Goal: Communication & Community: Answer question/provide support

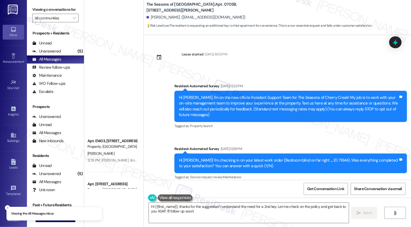
scroll to position [272, 0]
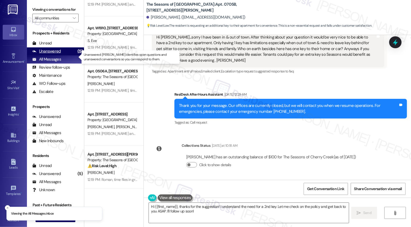
click at [50, 54] on div "Unanswered" at bounding box center [46, 51] width 29 height 6
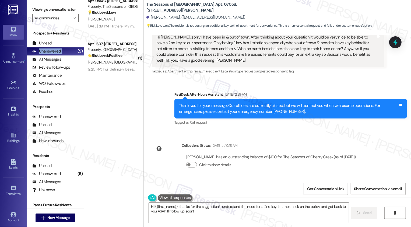
scroll to position [0, 0]
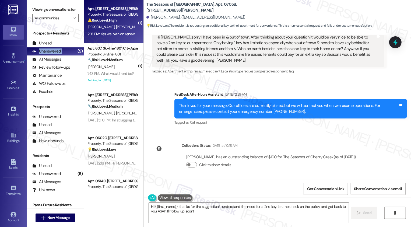
click at [104, 22] on strong "⚠️ Risk Level: High" at bounding box center [101, 20] width 29 height 5
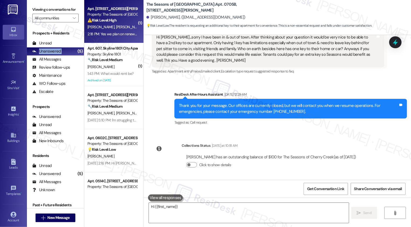
click at [104, 22] on strong "⚠️ Risk Level: High" at bounding box center [101, 20] width 29 height 5
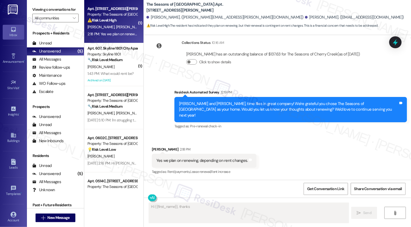
click at [104, 22] on strong "⚠️ Risk Level: High" at bounding box center [101, 20] width 29 height 5
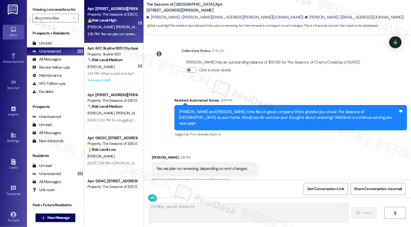
type textarea "Hi {{first_name}}, thanks for the"
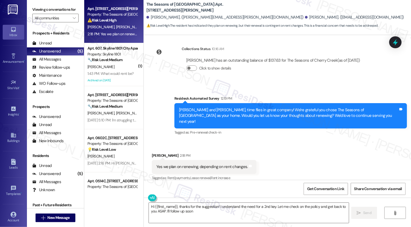
type textarea "Hi {{first_name}}, thanks for the suggestion! I understand the need for a 2nd k…"
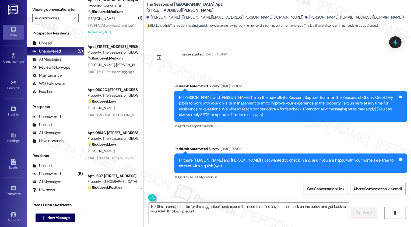
scroll to position [78, 0]
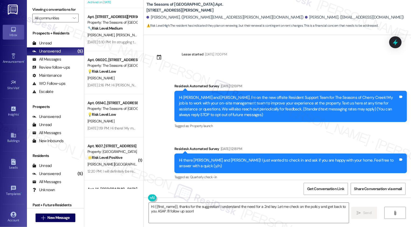
click at [116, 38] on div "B. Sykes A. Sykes G. Claytor" at bounding box center [112, 35] width 51 height 7
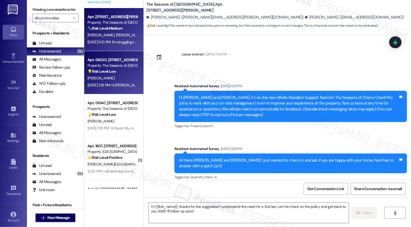
click at [118, 75] on div "M. White" at bounding box center [112, 78] width 51 height 7
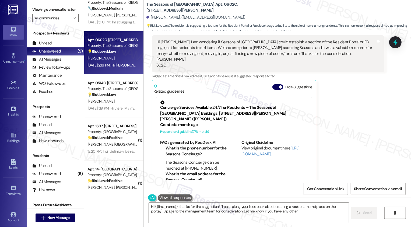
scroll to position [145, 0]
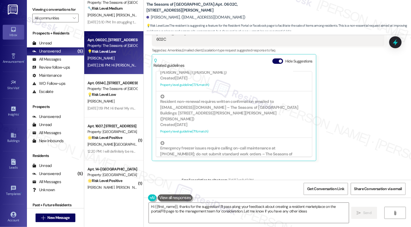
type textarea "Hi {{first_name}}, thanks for the suggestion! I'll pass along your feedback abo…"
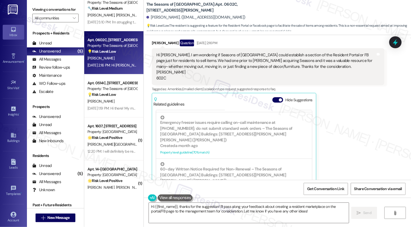
scroll to position [74, 0]
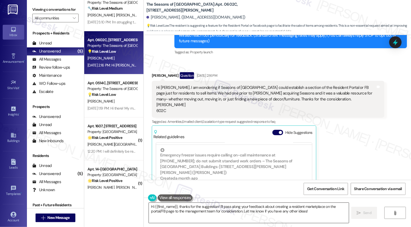
click at [234, 215] on textarea "Hi {{first_name}}, thanks for the suggestion! I'll pass along your feedback abo…" at bounding box center [249, 212] width 200 height 20
click at [320, 213] on textarea "Hi {{first_name}}, thanks for the suggestion! I'll pass along your feedback abo…" at bounding box center [249, 212] width 200 height 20
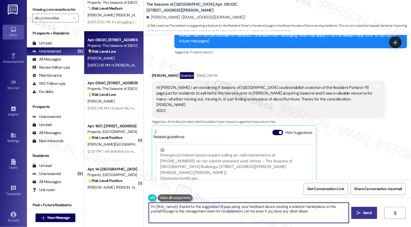
click at [364, 214] on span "Send" at bounding box center [367, 213] width 8 height 6
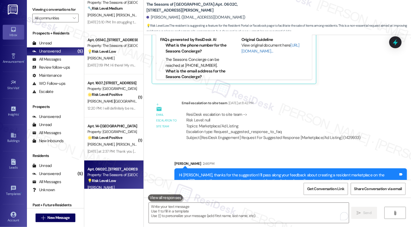
scroll to position [234, 0]
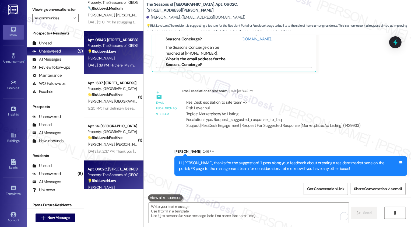
click at [112, 55] on div "C. Duran" at bounding box center [112, 58] width 51 height 7
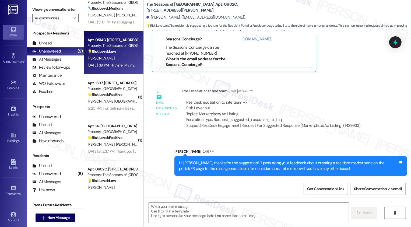
type textarea "Fetching suggested responses. Please feel free to read through the conversation…"
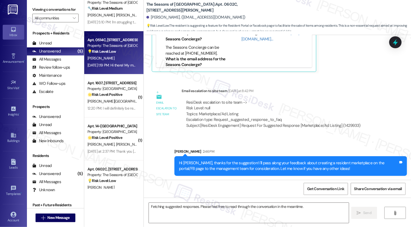
click at [112, 55] on div "C. Duran" at bounding box center [112, 58] width 51 height 7
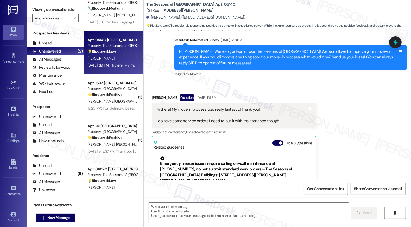
scroll to position [42, 0]
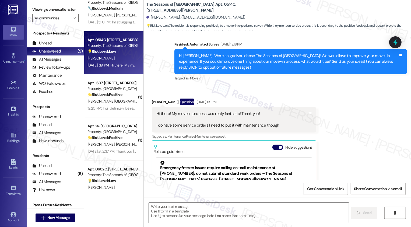
click at [169, 211] on textarea at bounding box center [249, 212] width 200 height 20
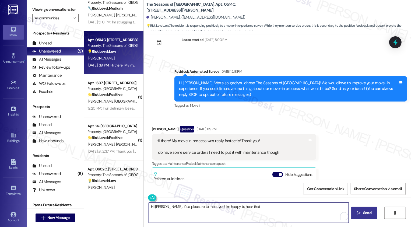
scroll to position [0, 0]
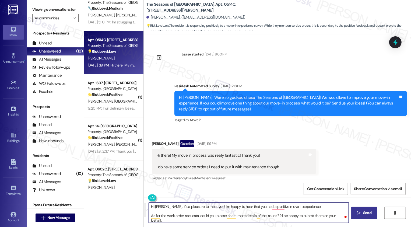
paste textarea "’s such a pleasure to meet you! I’m glad to hear you had a positive move-in exp…"
type textarea "Hi Carrie, it’s such a pleasure to meet you! I’m glad to hear you had a positiv…"
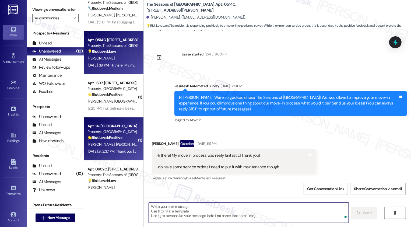
click at [116, 142] on span "M. Frankel" at bounding box center [129, 144] width 27 height 5
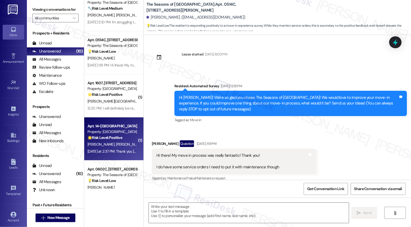
click at [118, 135] on strong "🌟 Risk Level: Positive" at bounding box center [104, 137] width 35 height 5
click at [110, 135] on div "🌟 Risk Level: Positive The resident is expressing gratitude for the information…" at bounding box center [112, 138] width 50 height 6
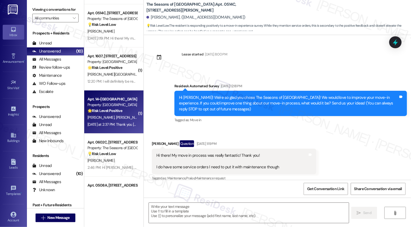
scroll to position [113, 0]
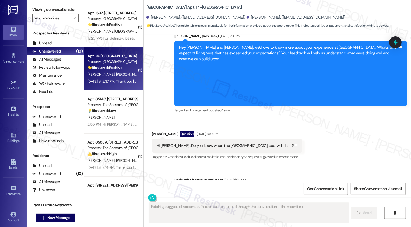
type textarea "Fetching suggested responses. Please feel free to read through the conversation…"
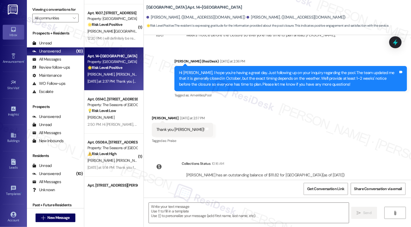
scroll to position [461, 0]
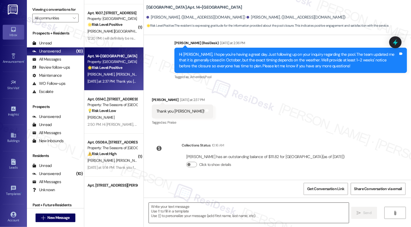
click at [181, 216] on textarea at bounding box center [249, 212] width 200 height 20
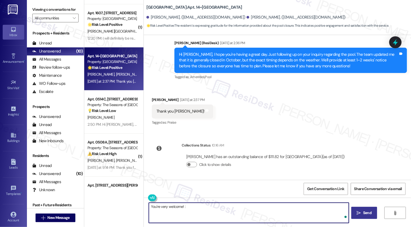
type textarea "You're very welcome! :)"
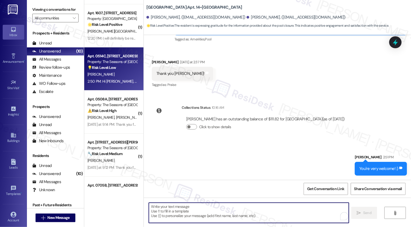
scroll to position [135, 0]
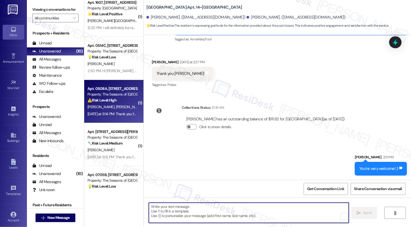
click at [112, 94] on div "Property: The Seasons of [GEOGRAPHIC_DATA]" at bounding box center [112, 94] width 50 height 6
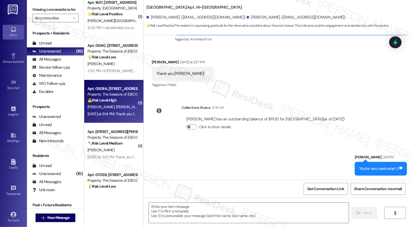
type textarea "Fetching suggested responses. Please feel free to read through the conversation…"
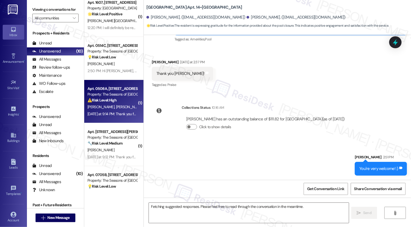
click at [112, 94] on div "Property: The Seasons of [GEOGRAPHIC_DATA]" at bounding box center [112, 94] width 50 height 6
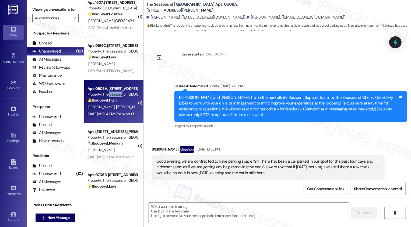
click at [119, 95] on div "Property: The Seasons of [GEOGRAPHIC_DATA]" at bounding box center [112, 94] width 50 height 6
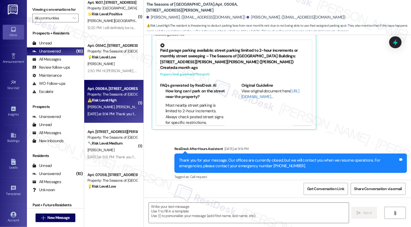
click at [119, 95] on div "Property: The Seasons of [GEOGRAPHIC_DATA]" at bounding box center [112, 94] width 50 height 6
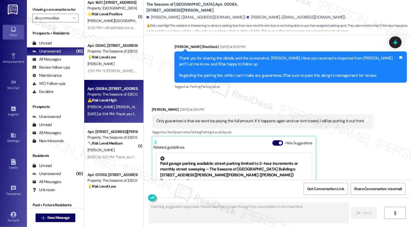
scroll to position [1205, 0]
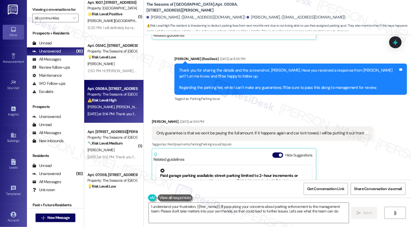
type textarea "I understand your frustration, {{first_name}}. I'll pass along your concerns ab…"
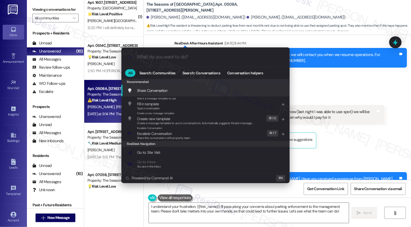
scroll to position [1079, 0]
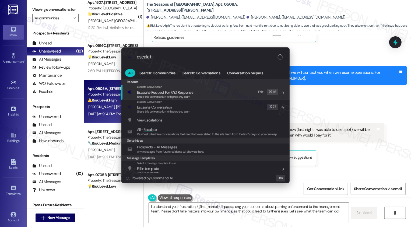
type input "escalate"
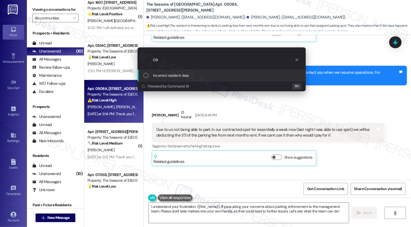
type input "car"
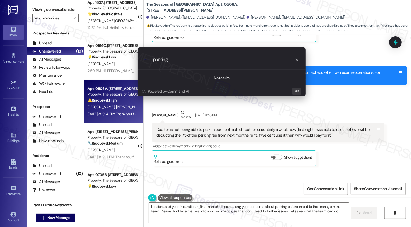
type input "parking"
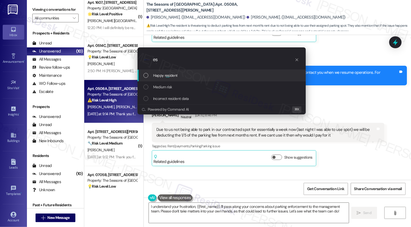
type input "e"
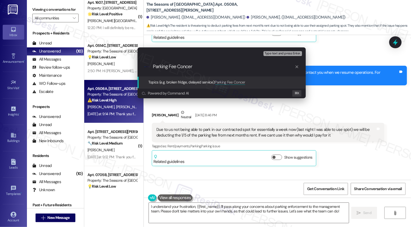
type input "Parking Fee Concern"
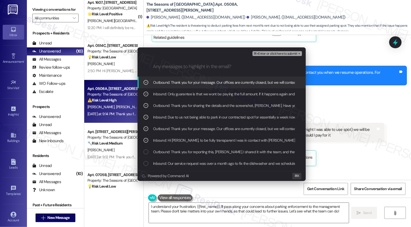
click at [355, 104] on div "Escalate Conversation Low risk Parking Fee Concern ⌘+Enter or click here to sub…" at bounding box center [205, 113] width 411 height 227
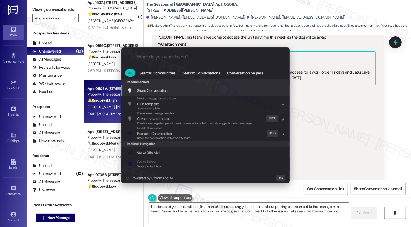
scroll to position [907, 0]
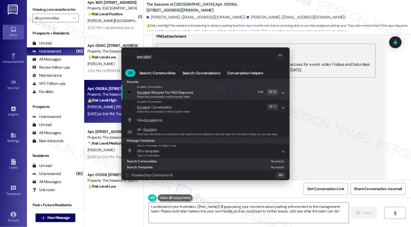
type input "escalate"
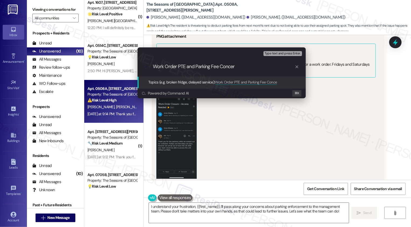
type input "Work Order PTE and Parking Fee Concern"
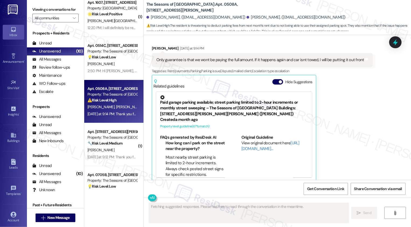
scroll to position [1277, 0]
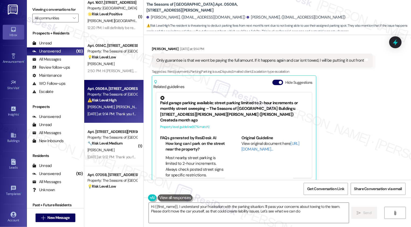
type textarea "Hi {{first_name}}, I understand your frustration with the parking situation. I'…"
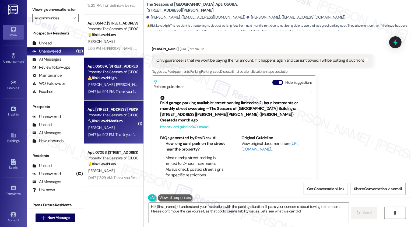
click at [102, 123] on div "🔧 Risk Level: Medium The resident is following up on a fire extinguisher reques…" at bounding box center [112, 121] width 50 height 6
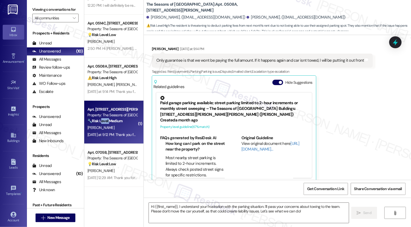
click at [102, 123] on div "🔧 Risk Level: Medium The resident is following up on a fire extinguisher reques…" at bounding box center [112, 121] width 50 height 6
type textarea "Fetching suggested responses. Please feel free to read through the conversation…"
click at [102, 123] on div "🔧 Risk Level: Medium The resident is following up on a fire extinguisher reques…" at bounding box center [112, 121] width 50 height 6
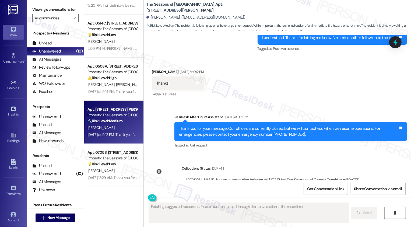
scroll to position [1208, 0]
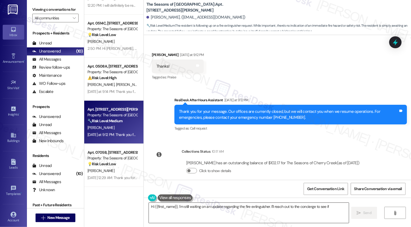
click at [189, 208] on textarea "Hi {{first_name}}, I'm still waiting on an update regarding the fire extinguish…" at bounding box center [249, 212] width 200 height 20
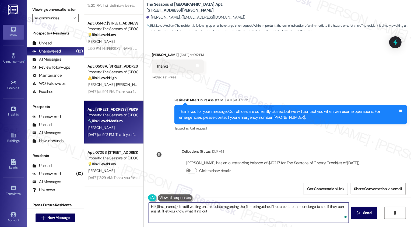
type textarea "Hi {{first_name}}, I'm still waiting on an update regarding the fire extinguish…"
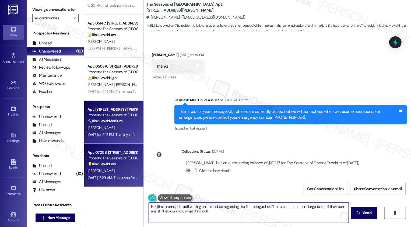
click at [108, 166] on div "💡 Risk Level: Low The resident is requesting an additional key to their apartme…" at bounding box center [112, 164] width 50 height 6
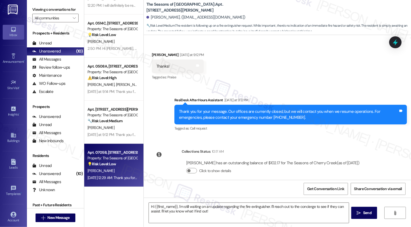
type textarea "Fetching suggested responses. Please feel free to read through the conversation…"
click at [108, 166] on div "💡 Risk Level: Low The resident is requesting an additional key to their apartme…" at bounding box center [112, 164] width 50 height 6
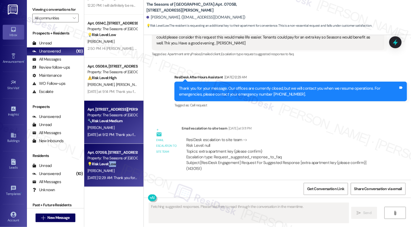
scroll to position [283, 0]
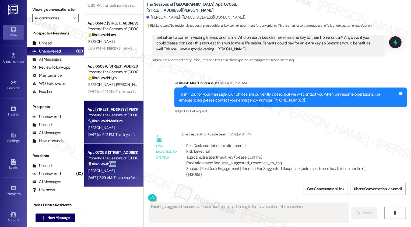
click at [107, 133] on div "Yesterday at 9:12 PM: Thank you for your message. Our offices are currently clo…" at bounding box center [251, 134] width 329 height 5
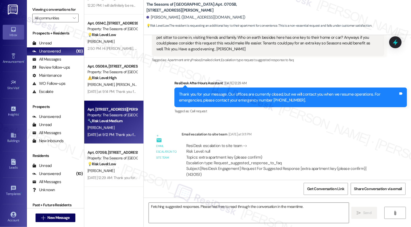
click at [107, 133] on div "Yesterday at 9:12 PM: Thank you for your message. Our offices are currently clo…" at bounding box center [251, 134] width 329 height 5
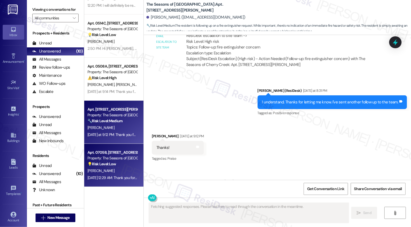
scroll to position [1122, 0]
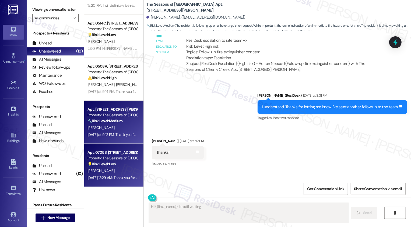
type textarea "Hi {{first_name}}, I'm still waiting on"
click at [127, 148] on div "Apt. 0705B, 3498 Seasons E Ellsworth Ave Property: The Seasons of Cherry Creek …" at bounding box center [113, 165] width 59 height 43
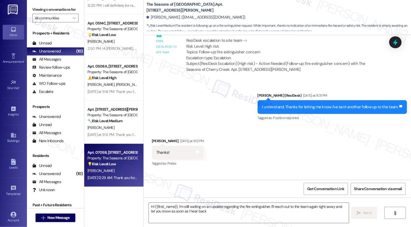
type textarea "Hi {{first_name}}, I'm still waiting on an update regarding the fire extinguish…"
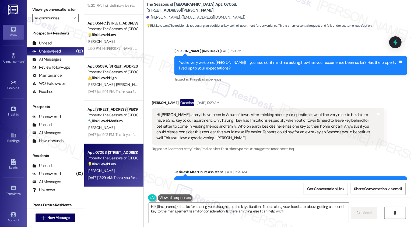
scroll to position [177, 0]
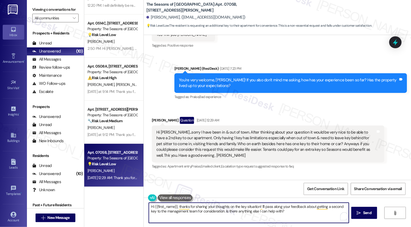
drag, startPoint x: 148, startPoint y: 211, endPoint x: 215, endPoint y: 211, distance: 67.8
click at [215, 211] on textarea "Hi {{first_name}}, thanks for sharing your thoughts on the key situation! I'll …" at bounding box center [249, 212] width 200 height 20
click at [182, 211] on textarea "Hi {{first_name}}, thanks for sharing your thoughts on the key situation! I'll …" at bounding box center [249, 212] width 200 height 20
click at [219, 209] on textarea "Hi {{first_name}}, thanks for sharing your thoughts on the key situation! I'll …" at bounding box center [249, 212] width 200 height 20
click at [256, 214] on textarea "Hi {{first_name}}, thanks for sharing your thoughts on the key situation! I'll …" at bounding box center [249, 212] width 200 height 20
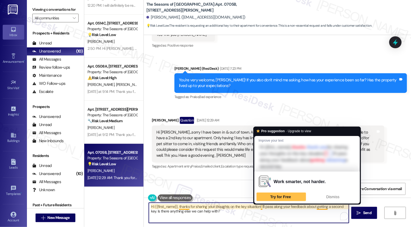
click at [261, 214] on textarea "Hi {{first_name}}, thanks for sharing your thoughts on the key situation! I'll …" at bounding box center [249, 212] width 200 height 20
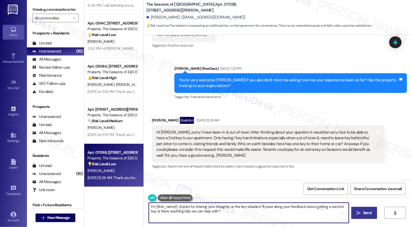
type textarea "Hi {{first_name}}, thanks for sharing your thoughts on the key situation! I'll …"
click at [367, 211] on span "Send" at bounding box center [367, 213] width 8 height 6
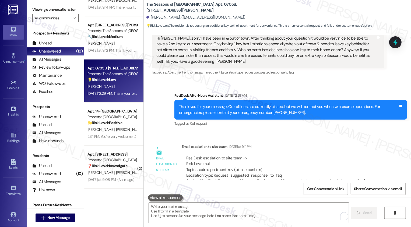
scroll to position [156, 0]
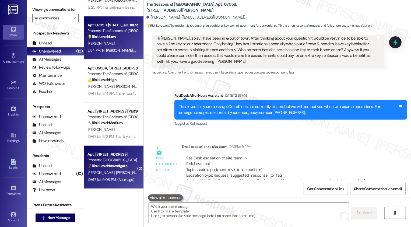
click at [109, 163] on div "❓ Risk Level: Investigate No message text available" at bounding box center [112, 166] width 50 height 6
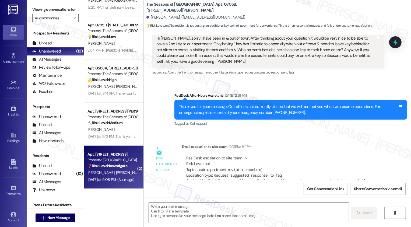
type textarea "Fetching suggested responses. Please feel free to read through the conversation…"
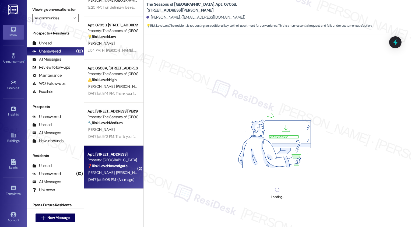
click at [109, 163] on div "❓ Risk Level: Investigate No message text available" at bounding box center [112, 166] width 50 height 6
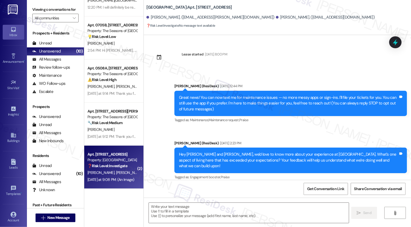
type textarea "Fetching suggested responses. Please feel free to read through the conversation…"
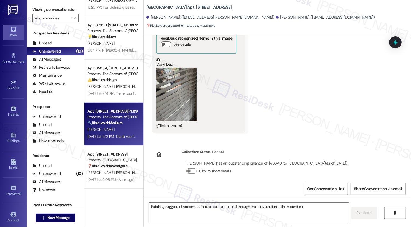
click at [113, 124] on strong "🔧 Risk Level: Medium" at bounding box center [104, 122] width 35 height 5
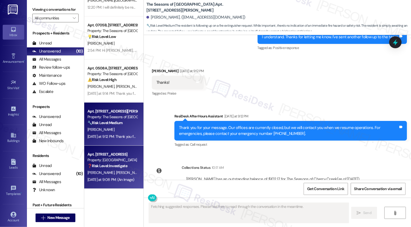
click at [118, 158] on div "Property: [GEOGRAPHIC_DATA]" at bounding box center [112, 160] width 50 height 6
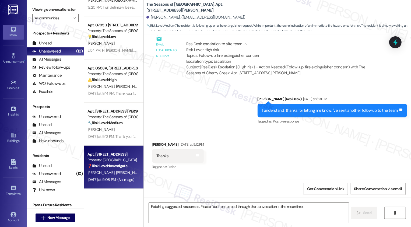
scroll to position [1107, 0]
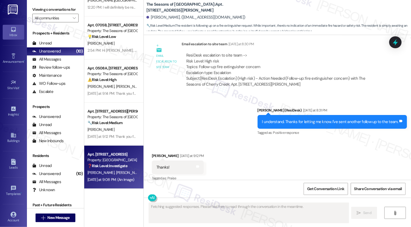
click at [118, 158] on div "Property: [GEOGRAPHIC_DATA]" at bounding box center [112, 160] width 50 height 6
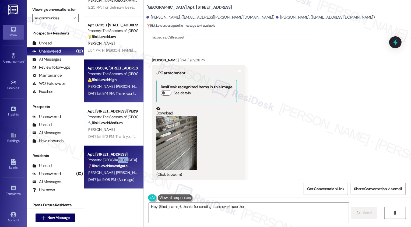
scroll to position [1207, 0]
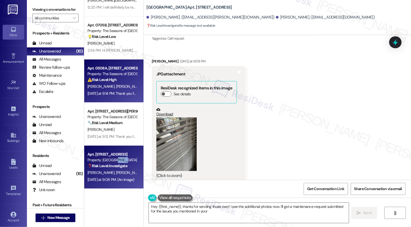
type textarea "Hey {{first_name}}, thanks for sending those over! I see the additional photos …"
click at [113, 91] on div "Yesterday at 9:14 PM: Thank you for your message. Our offices are currently clo…" at bounding box center [251, 93] width 329 height 5
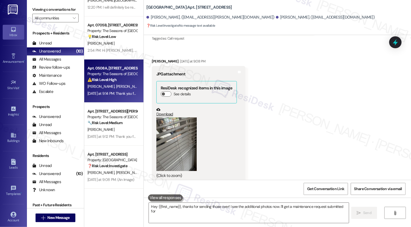
type textarea "Hey {{first_name}}, thanks for sending those over! I see the additional photos …"
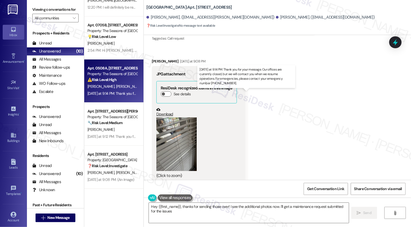
click at [113, 91] on div "Yesterday at 9:14 PM: Thank you for your message. Our offices are currently clo…" at bounding box center [251, 93] width 329 height 5
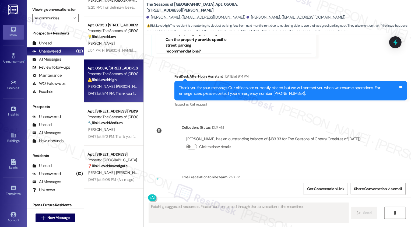
scroll to position [1444, 0]
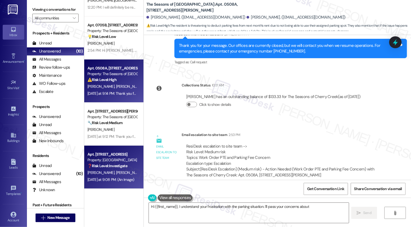
type textarea "Hi {{first_name}}, I understand your frustration with the parking situation. I'…"
click at [130, 170] on div "M. Beck L. Welkowitz" at bounding box center [112, 172] width 51 height 7
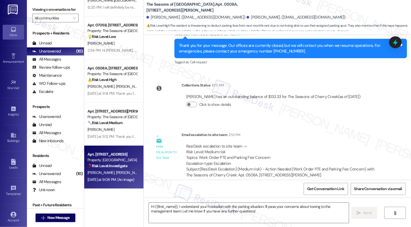
type textarea "Fetching suggested responses. Please feel free to read through the conversation…"
click at [130, 170] on div "M. Beck L. Welkowitz" at bounding box center [112, 172] width 51 height 7
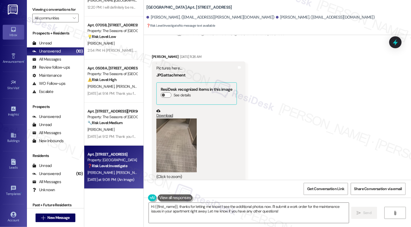
scroll to position [840, 0]
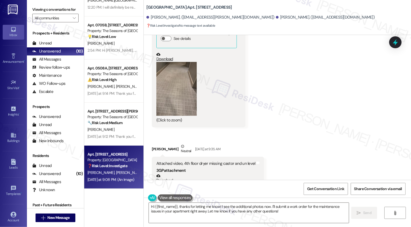
click at [180, 82] on button "Zoom image" at bounding box center [176, 89] width 40 height 54
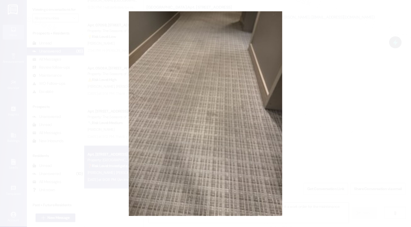
click at [308, 99] on button "Unzoom image" at bounding box center [205, 113] width 411 height 227
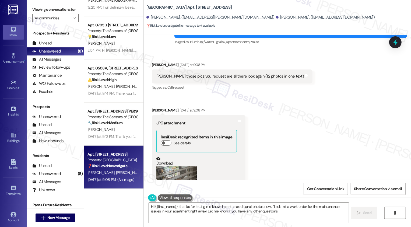
scroll to position [1256, 0]
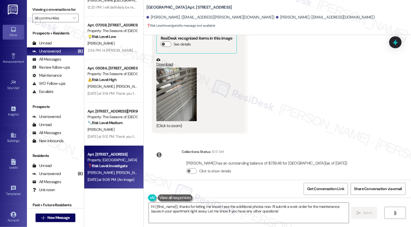
click at [186, 86] on button "Zoom image" at bounding box center [176, 94] width 40 height 54
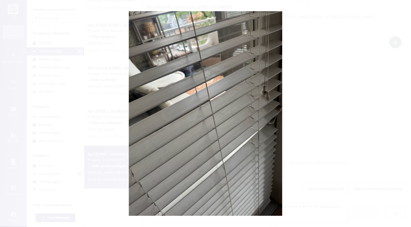
click at [293, 110] on button "Unzoom image" at bounding box center [205, 113] width 411 height 227
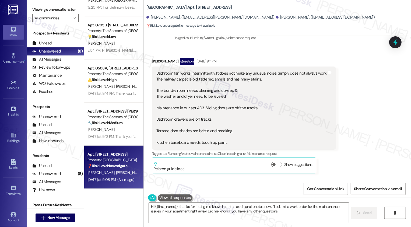
scroll to position [407, 0]
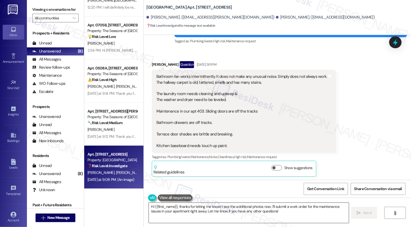
click at [202, 215] on textarea "Hi {{first_name}}, thanks for letting me know! I see the additional photos now.…" at bounding box center [249, 212] width 200 height 20
click at [218, 211] on textarea "Hi {{first_name}}, thanks for letting me know! I see the additional photos now.…" at bounding box center [249, 212] width 200 height 20
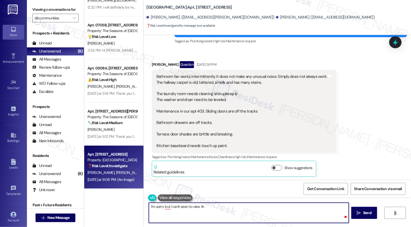
type textarea "I'm sorry but I can't seen to view the"
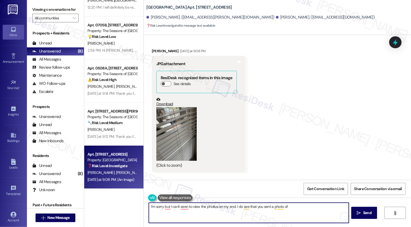
scroll to position [1256, 0]
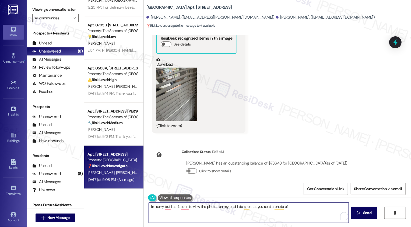
click at [171, 98] on button "Zoom image" at bounding box center [176, 94] width 40 height 54
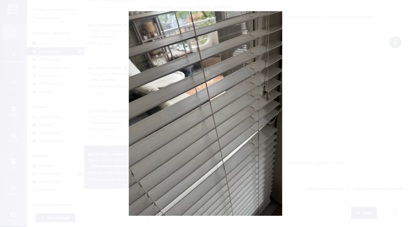
click at [313, 98] on button "Unzoom image" at bounding box center [205, 113] width 411 height 227
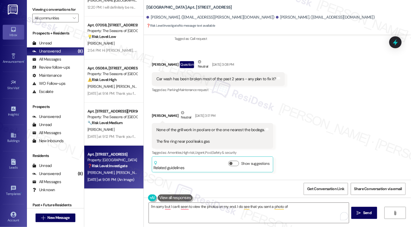
scroll to position [589, 0]
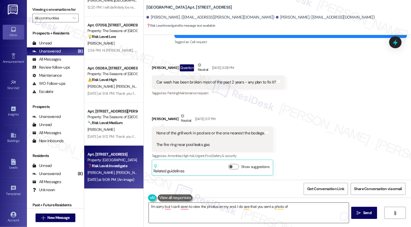
click at [303, 204] on textarea "I'm sorry but I can't seen to view the photos on my end. I do see that you sent…" at bounding box center [249, 212] width 200 height 20
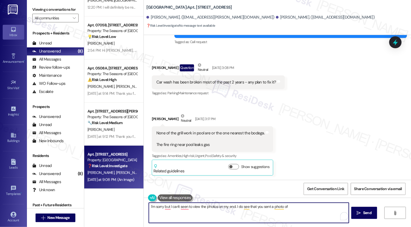
click at [298, 207] on textarea "I'm sorry but I can't seen to view the photos on my end. I do see that you sent…" at bounding box center [249, 212] width 200 height 20
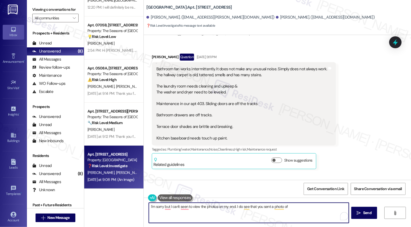
scroll to position [420, 0]
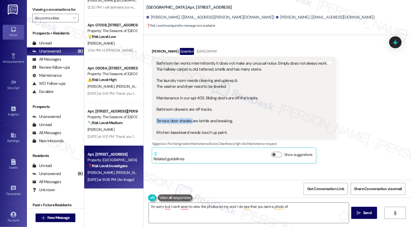
drag, startPoint x: 152, startPoint y: 115, endPoint x: 187, endPoint y: 113, distance: 35.3
click at [188, 113] on div "Bathroom fan works intermittently. It does not make any unusual noise. Simply d…" at bounding box center [242, 98] width 172 height 75
copy div "Terrace door shades"
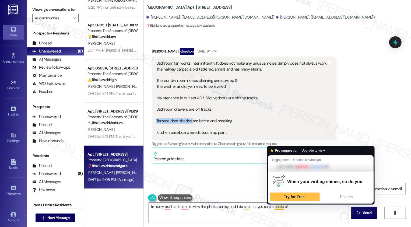
click at [287, 206] on textarea "I'm sorry but I can't seen to view the photos on my end. I do see that you sent…" at bounding box center [249, 212] width 200 height 20
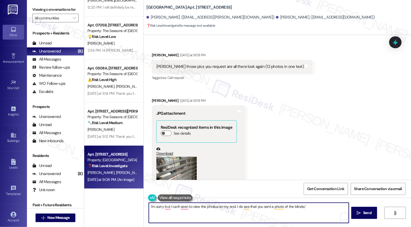
scroll to position [1229, 0]
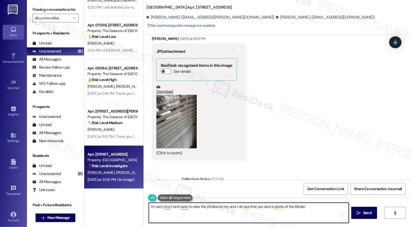
click at [186, 114] on button "Zoom image" at bounding box center [176, 122] width 40 height 54
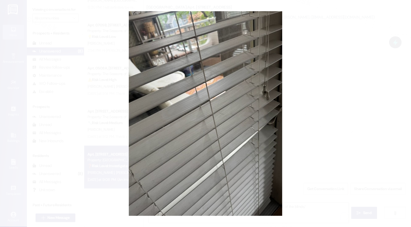
click at [304, 173] on button "Unzoom image" at bounding box center [205, 113] width 411 height 227
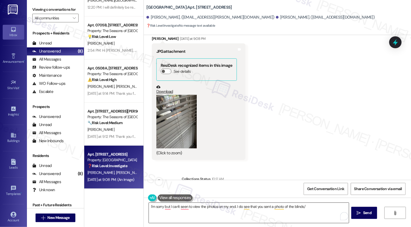
click at [294, 205] on textarea "I'm sorry but I can't seen to view the photos on my end. I do see that you sent…" at bounding box center [249, 212] width 200 height 20
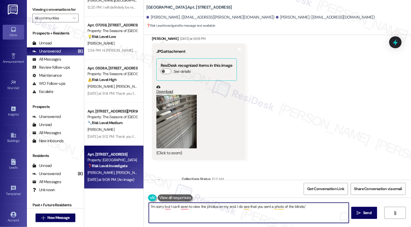
click at [294, 205] on textarea "I'm sorry but I can't seen to view the photos on my end. I do see that you sent…" at bounding box center [249, 212] width 200 height 20
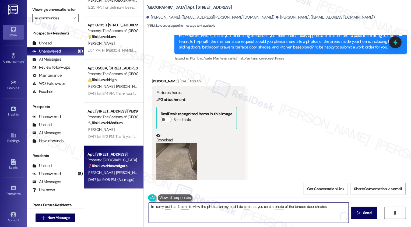
scroll to position [760, 0]
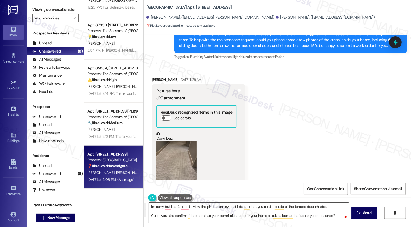
paste textarea "’m sorry, but I wasn’t able to view the photos on my end—I only see the one of …"
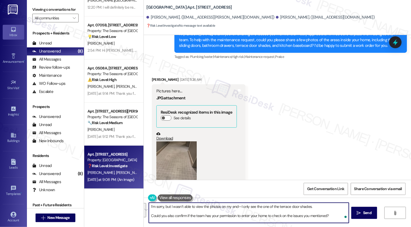
click at [177, 205] on textarea "I’m sorry, but I wasn’t able to view the photos on my end—I only see the one of…" at bounding box center [249, 212] width 200 height 20
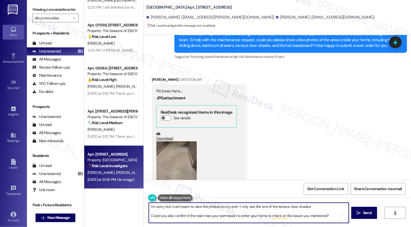
click at [234, 206] on textarea "I’m sorry, but I can't seem to view the photos on my end—I only see the one of …" at bounding box center [249, 212] width 200 height 20
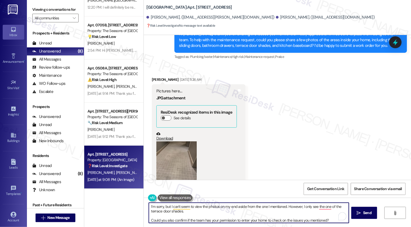
click at [305, 206] on textarea "I’m sorry, but I can't seem to view the photos on my end aside from the one I m…" at bounding box center [249, 212] width 200 height 20
click at [318, 206] on textarea "I’m sorry, but I can't seem to view the photos on my end aside from the one I m…" at bounding box center [249, 212] width 200 height 20
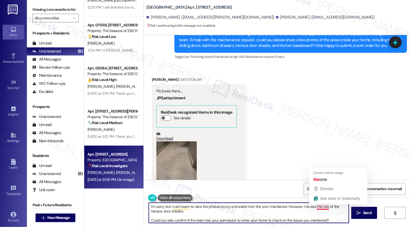
click at [318, 206] on textarea "I’m sorry, but I can't seem to view the photos on my end aside from the one I m…" at bounding box center [249, 212] width 200 height 20
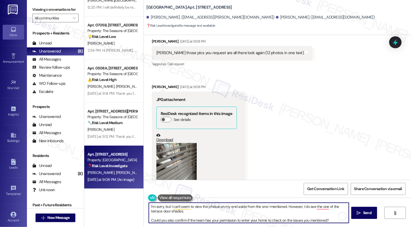
scroll to position [1164, 0]
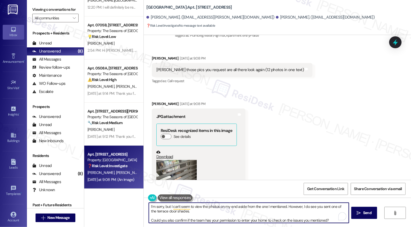
drag, startPoint x: 328, startPoint y: 206, endPoint x: 338, endPoint y: 207, distance: 10.2
click at [338, 207] on textarea "I’m sorry, but I can't seem to view the photos on my end aside from the one I m…" at bounding box center [249, 212] width 200 height 20
click at [202, 212] on textarea "I’m sorry, but I can't seem to view the photos on my end aside from the one I m…" at bounding box center [249, 212] width 200 height 20
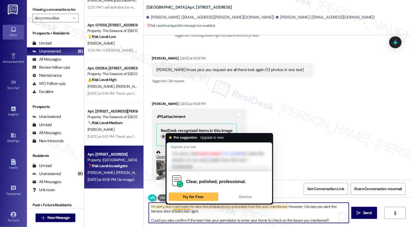
click at [205, 208] on textarea "I’m sorry, but I can't seem to view the photos on my end aside from the one I m…" at bounding box center [249, 212] width 200 height 20
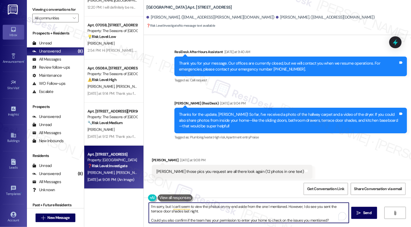
scroll to position [1023, 0]
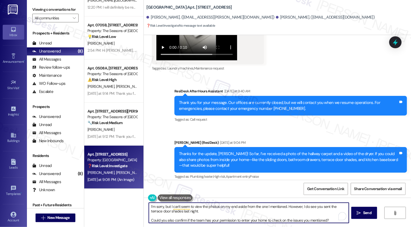
click at [216, 208] on textarea "I’m sorry, but I can't seem to view the photos on my end aside from the one I m…" at bounding box center [249, 212] width 200 height 20
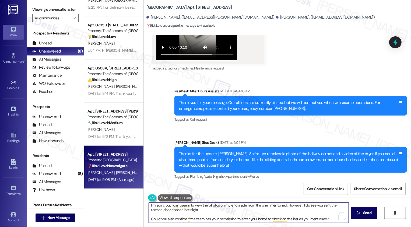
click at [239, 220] on textarea "I’m sorry, but I can't seem to view the photos on my end aside from the one I m…" at bounding box center [249, 212] width 200 height 20
click at [300, 218] on textarea "I’m sorry, but I can't seem to view the photos on my end aside from the one I m…" at bounding box center [249, 212] width 200 height 20
type textarea "I’m sorry, but I can't seem to view the photos on my end aside from the one I m…"
click at [361, 216] on button " Send" at bounding box center [364, 213] width 26 height 12
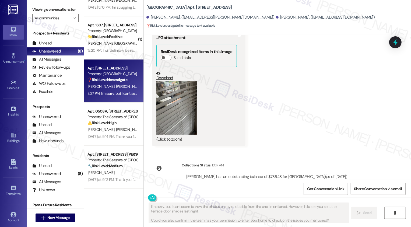
scroll to position [113, 0]
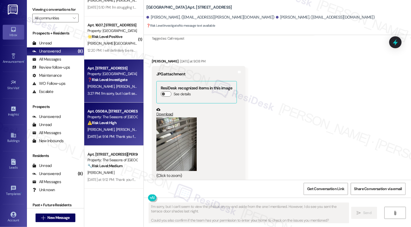
click at [115, 119] on div "Property: The Seasons of [GEOGRAPHIC_DATA]" at bounding box center [112, 117] width 50 height 6
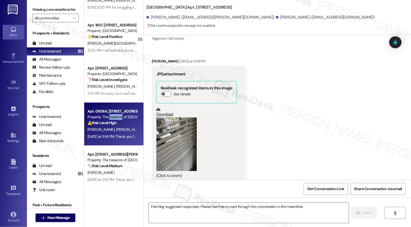
click at [115, 119] on div "Property: The Seasons of [GEOGRAPHIC_DATA]" at bounding box center [112, 117] width 50 height 6
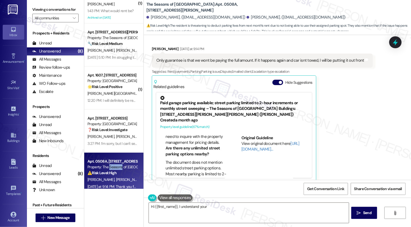
scroll to position [0, 0]
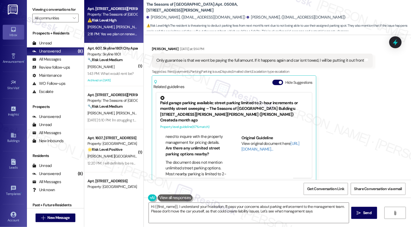
type textarea "Hi {{first_name}}, I understand your frustration. I'll pass your concerns about…"
